Goal: Task Accomplishment & Management: Use online tool/utility

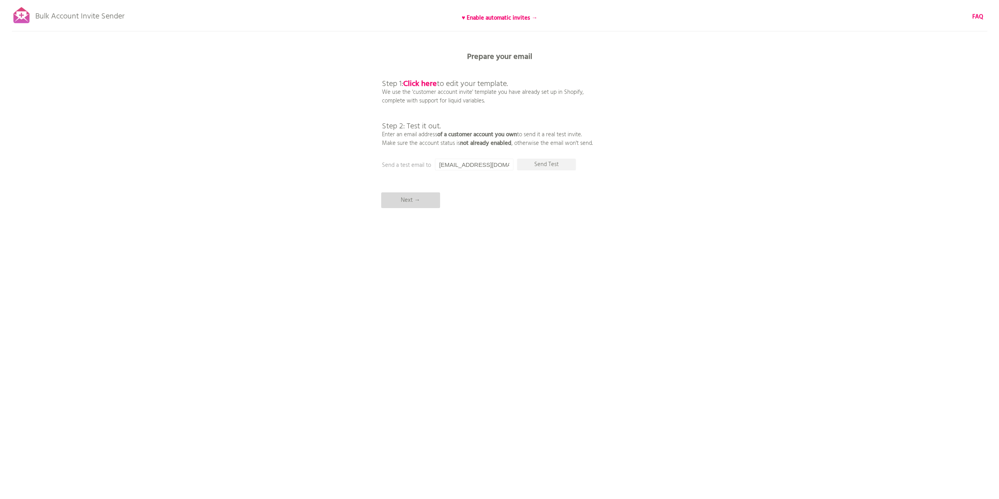
click at [429, 204] on p "Next →" at bounding box center [410, 200] width 59 height 16
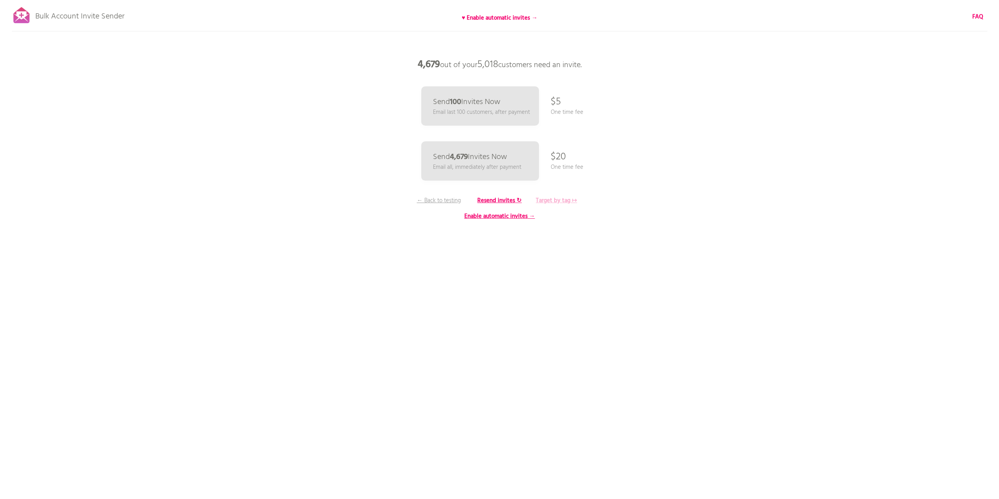
click at [549, 202] on b "Target by tag ↦" at bounding box center [556, 200] width 41 height 9
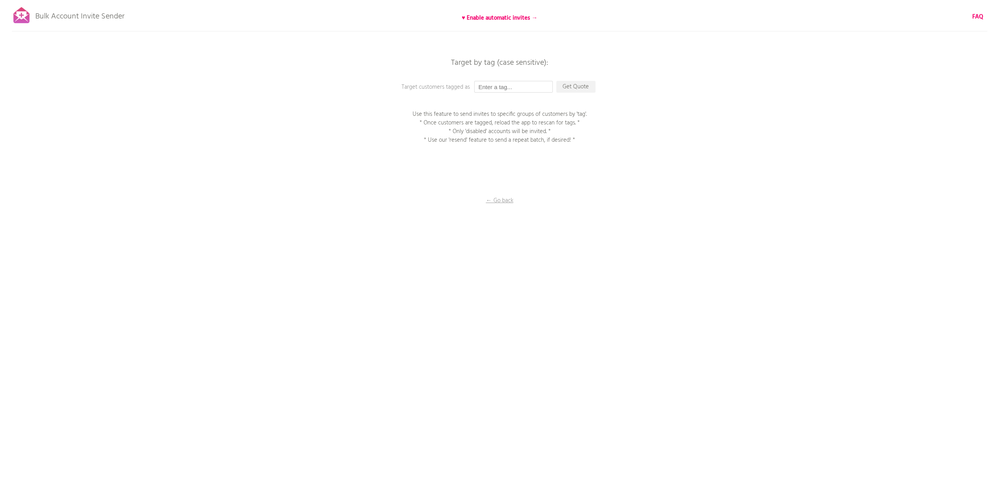
click at [508, 88] on input "text" at bounding box center [513, 87] width 79 height 12
type input "Not_logged_in"
click at [559, 87] on p "Get Quote" at bounding box center [575, 87] width 39 height 12
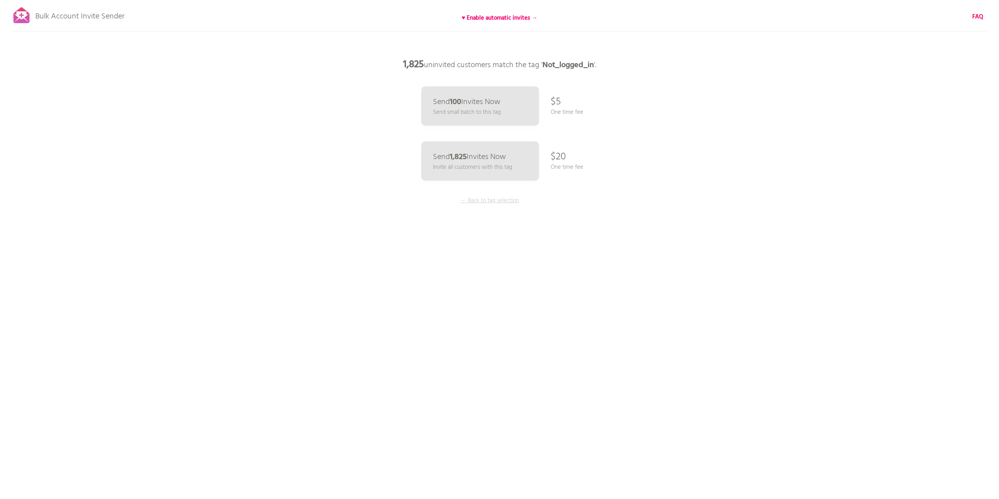
click at [475, 198] on p "← Back to tag selection" at bounding box center [489, 200] width 59 height 9
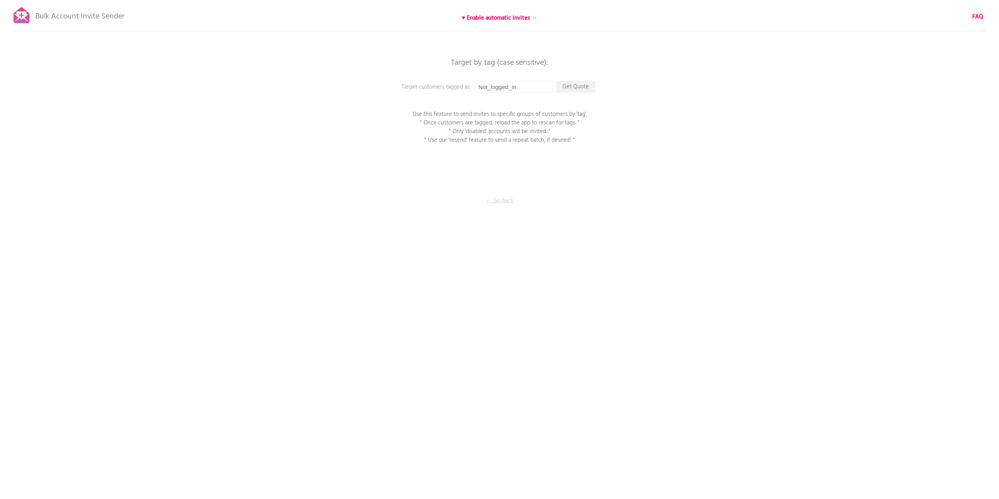
click at [501, 196] on p "← Go back" at bounding box center [499, 200] width 79 height 9
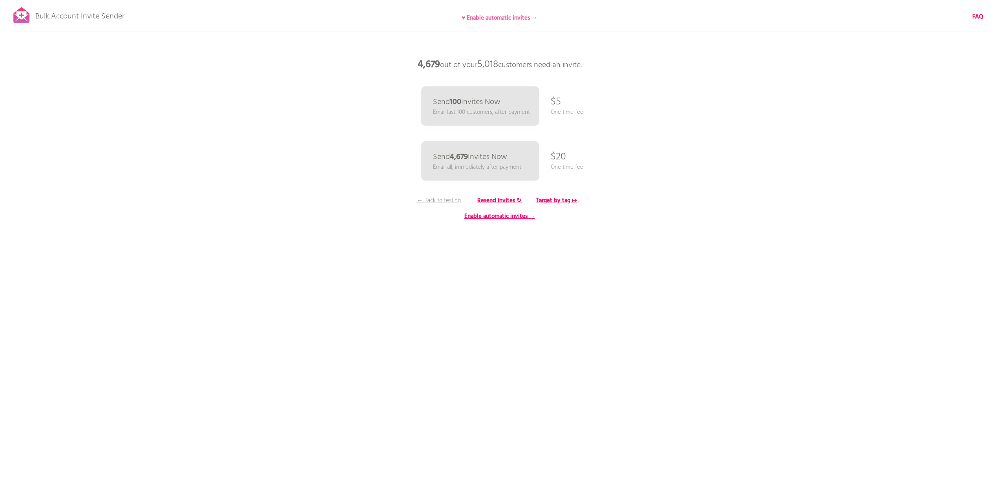
click at [469, 17] on b "♥ Enable automatic invites →" at bounding box center [500, 17] width 76 height 9
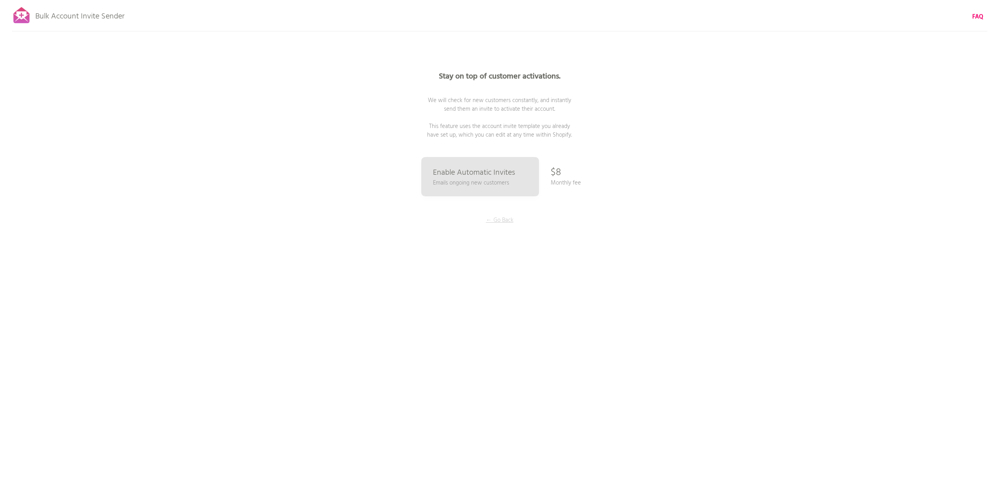
click at [512, 220] on p "← Go Back" at bounding box center [499, 220] width 59 height 9
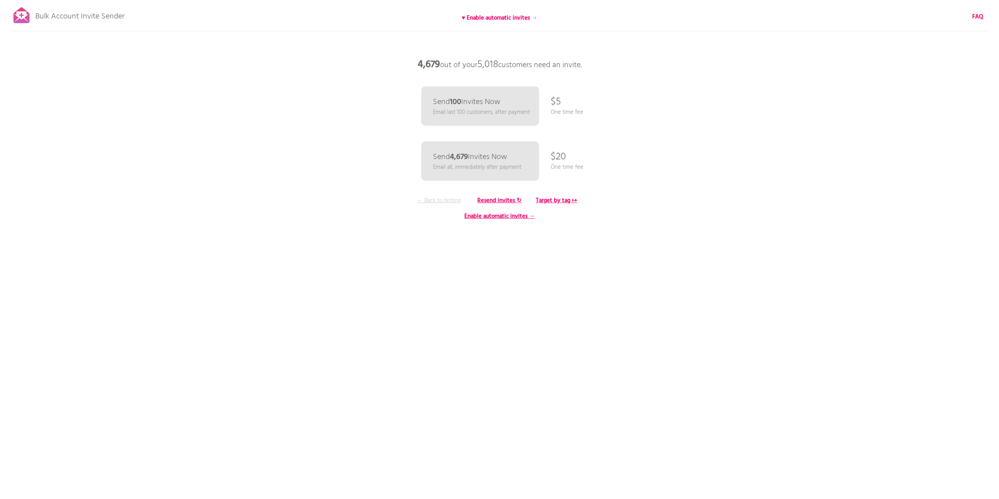
click at [456, 200] on p "← Back to testing" at bounding box center [438, 200] width 59 height 9
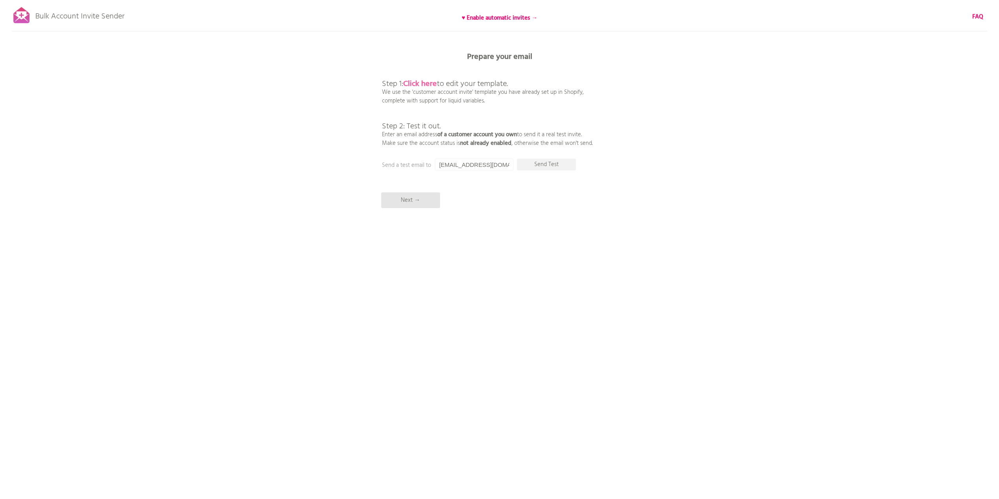
click at [418, 83] on b "Click here" at bounding box center [420, 84] width 34 height 13
drag, startPoint x: 495, startPoint y: 166, endPoint x: 388, endPoint y: 172, distance: 107.3
click at [388, 172] on div "Bulk Account Invite Sender ♥ Enable automatic invites → FAQ Synced all customer…" at bounding box center [499, 137] width 999 height 275
paste input "[EMAIL_ADDRESS][DOMAIN_NAME]"
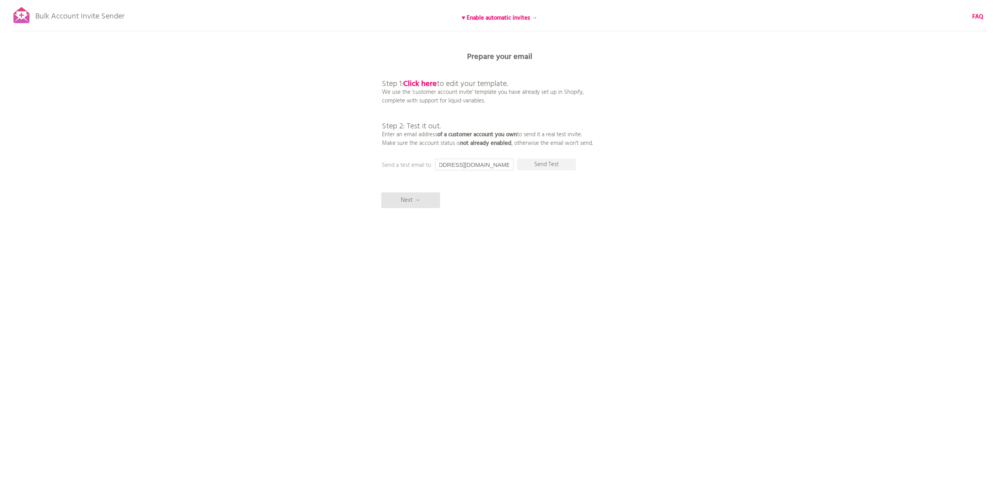
type input "[EMAIL_ADDRESS][DOMAIN_NAME]"
click at [488, 198] on div "Bulk Account Invite Sender ♥ Enable automatic invites → FAQ Synced all customer…" at bounding box center [499, 137] width 999 height 275
click at [538, 166] on p "Send Test" at bounding box center [546, 165] width 59 height 12
drag, startPoint x: 816, startPoint y: 191, endPoint x: 811, endPoint y: 194, distance: 6.0
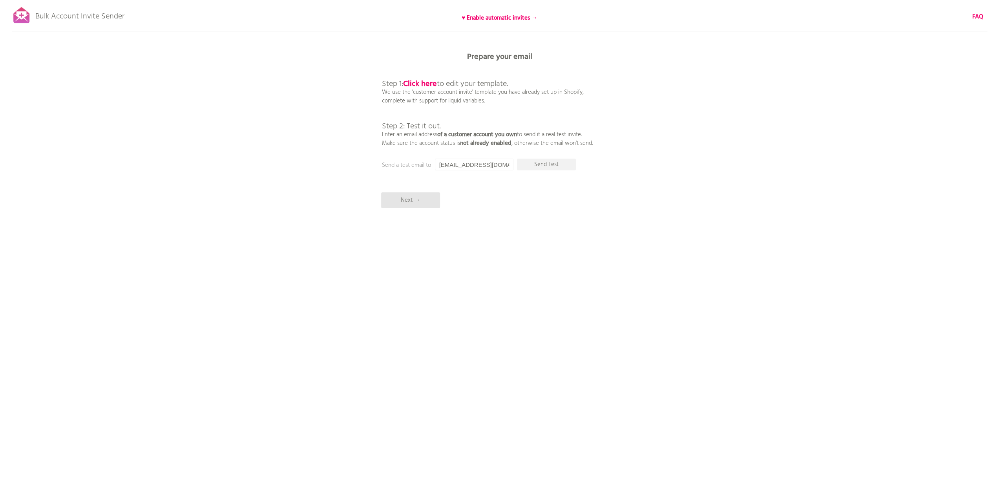
click at [816, 192] on div "Bulk Account Invite Sender ♥ Enable automatic invites → FAQ Synced all customer…" at bounding box center [499, 137] width 999 height 275
click at [424, 82] on b "Click here" at bounding box center [420, 84] width 34 height 13
click at [562, 166] on p "Send Test" at bounding box center [546, 165] width 59 height 12
click at [431, 87] on b "Click here" at bounding box center [420, 84] width 34 height 13
click at [436, 199] on p "Next →" at bounding box center [410, 200] width 59 height 16
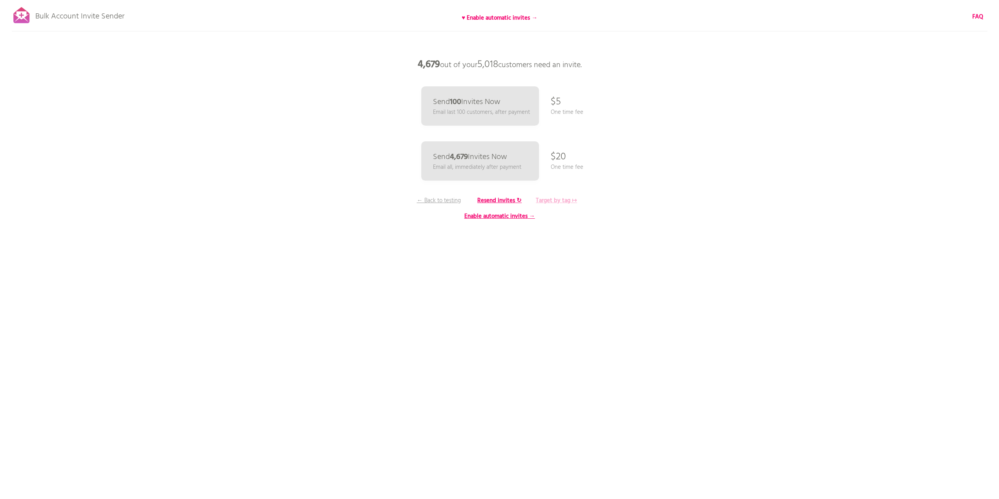
click at [543, 198] on b "Target by tag ↦" at bounding box center [556, 200] width 41 height 9
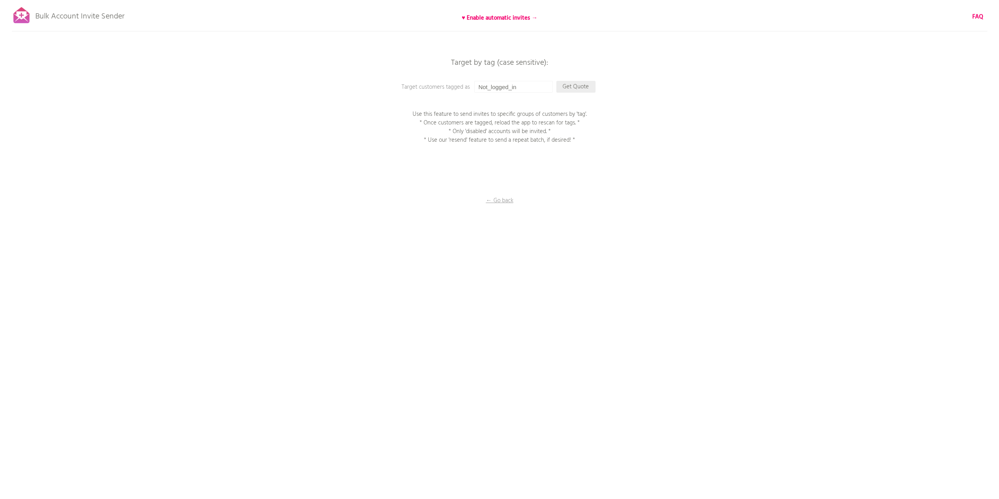
click at [565, 82] on p "Get Quote" at bounding box center [575, 87] width 39 height 12
